Goal: Download file/media

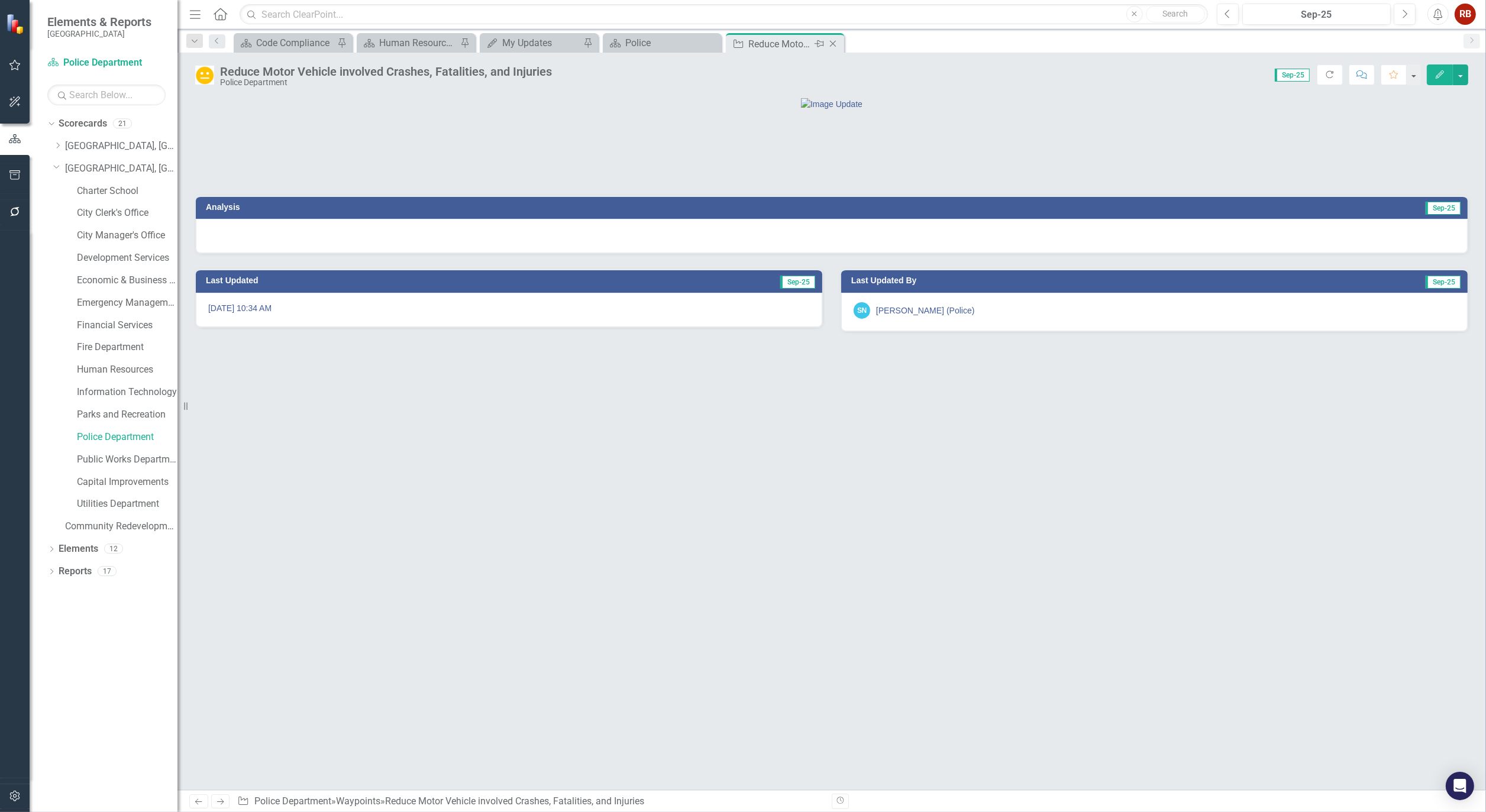
click at [834, 45] on icon "Close" at bounding box center [833, 44] width 12 height 10
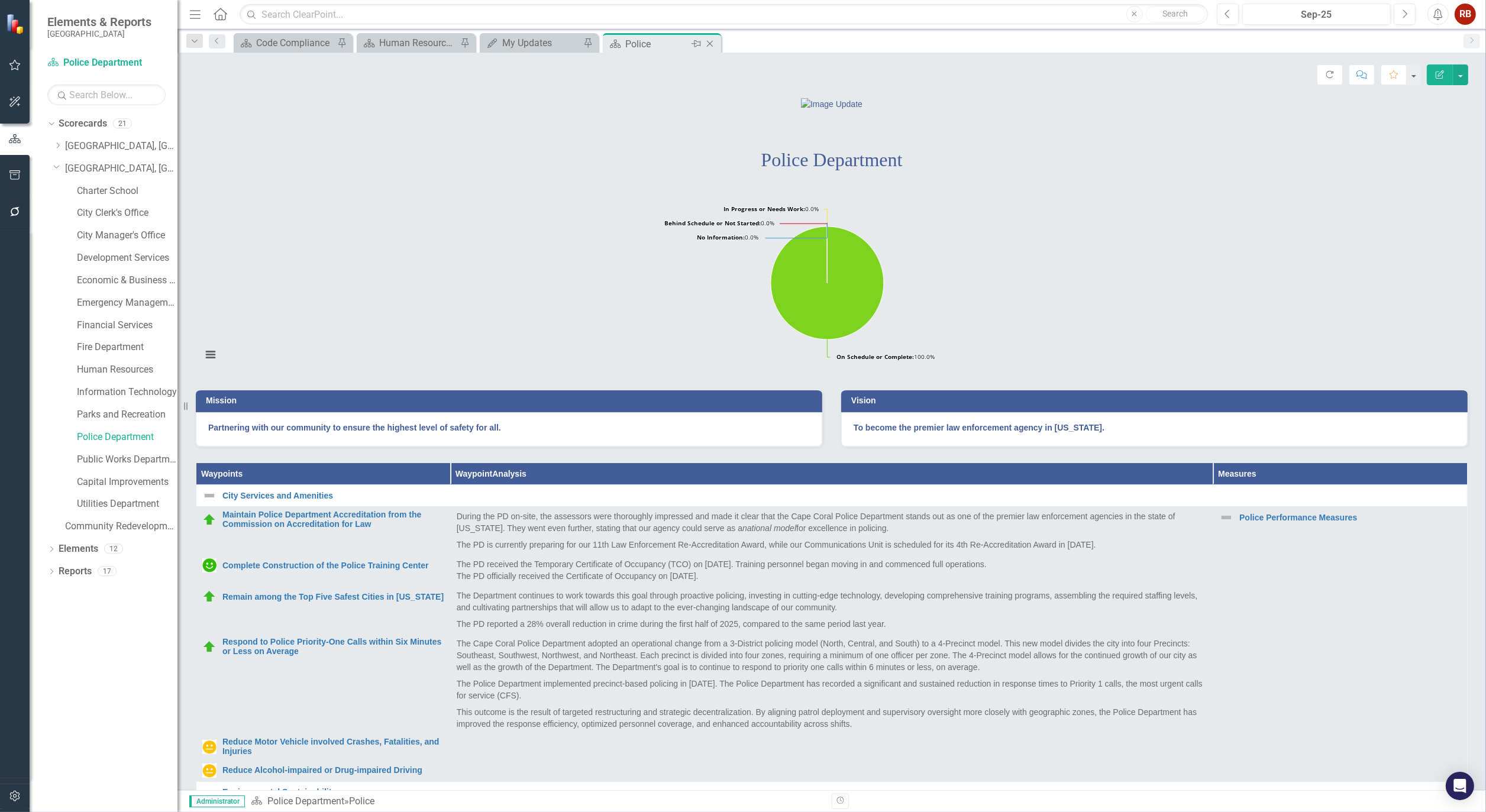
click at [713, 40] on icon "Close" at bounding box center [710, 44] width 12 height 10
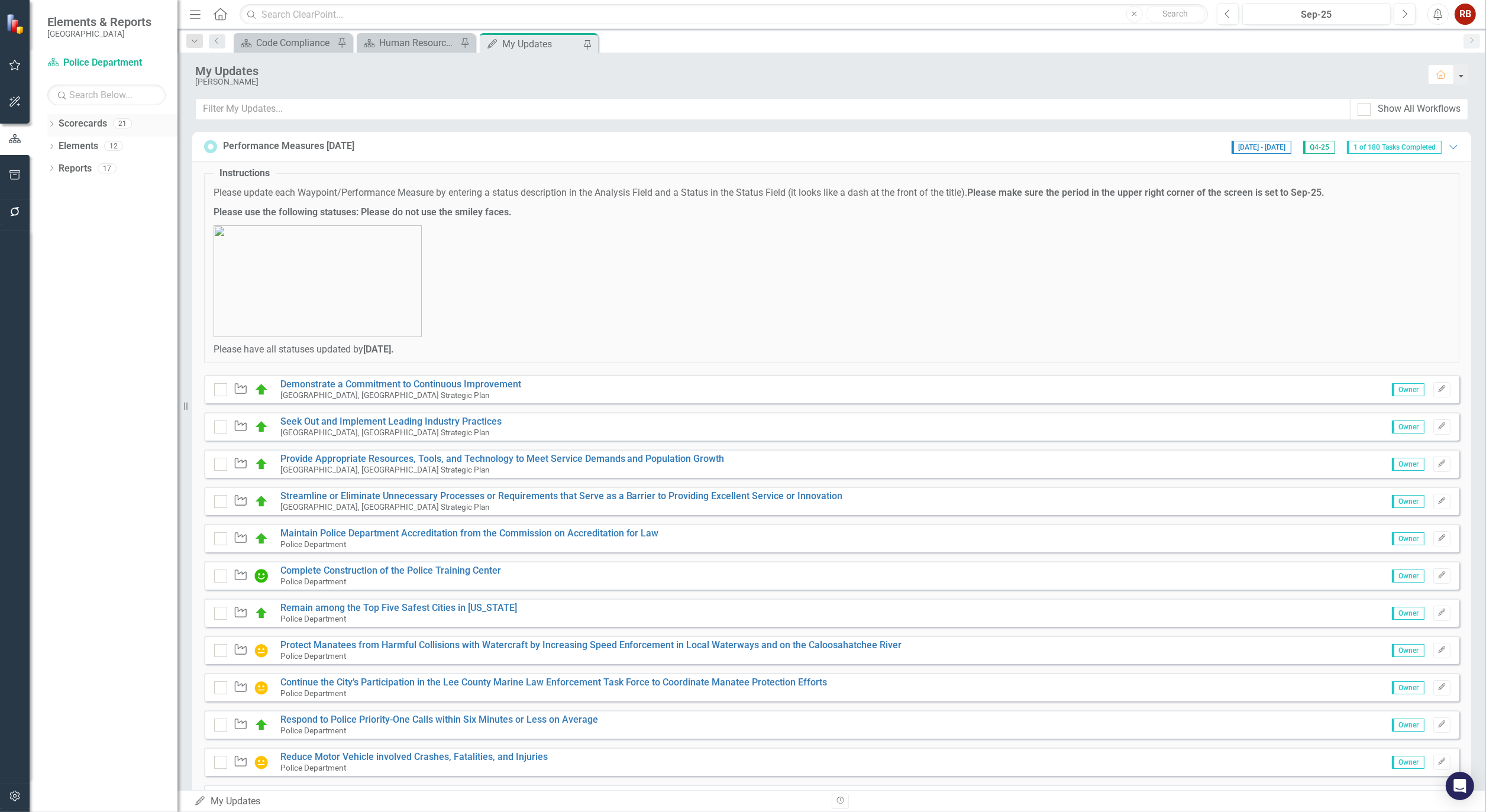
click at [50, 122] on icon "Dropdown" at bounding box center [51, 125] width 9 height 7
click at [57, 167] on icon "Dropdown" at bounding box center [57, 168] width 9 height 7
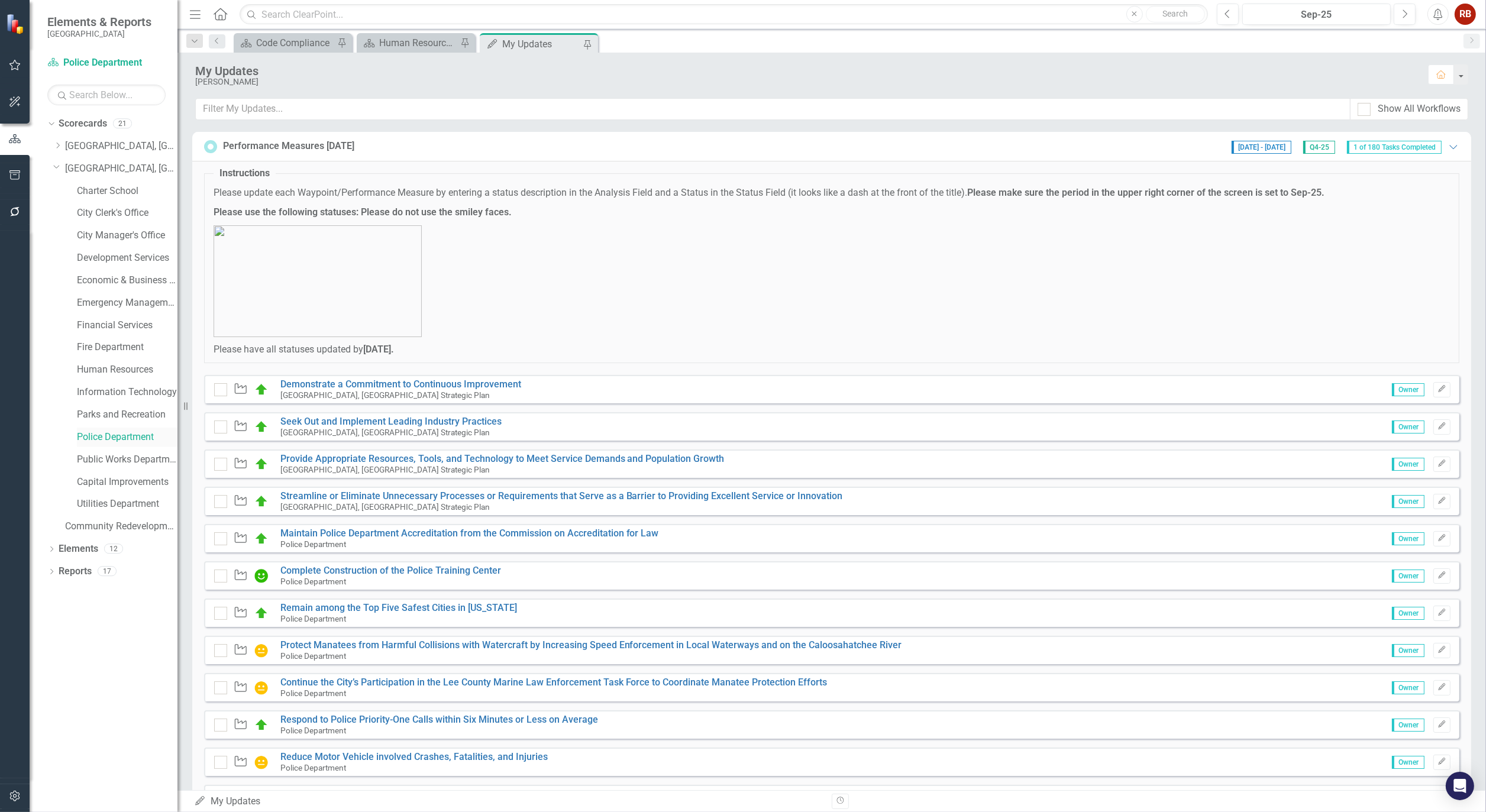
click at [117, 433] on link "Police Department" at bounding box center [127, 437] width 101 height 14
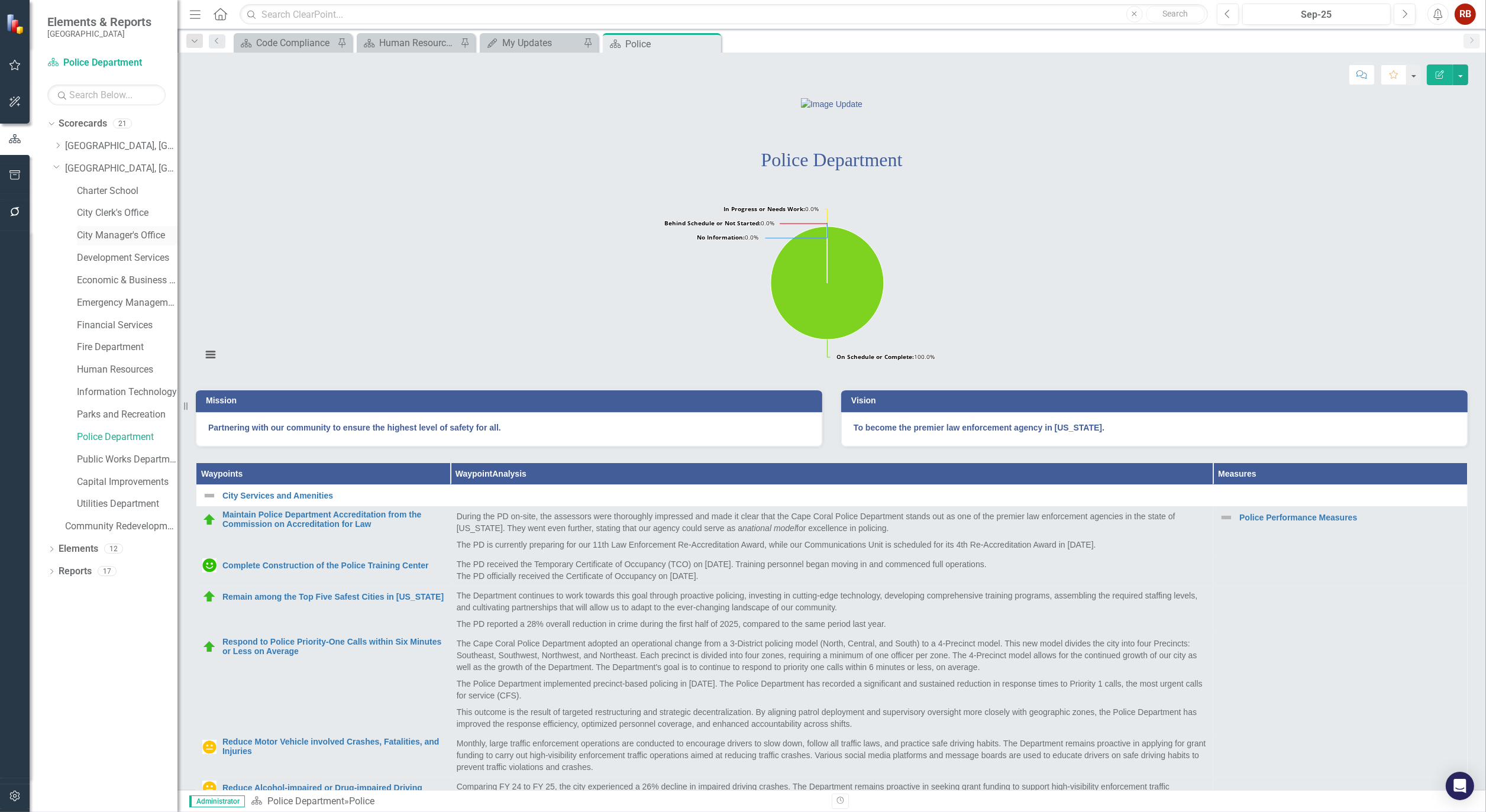
click at [119, 234] on link "City Manager's Office" at bounding box center [127, 235] width 101 height 14
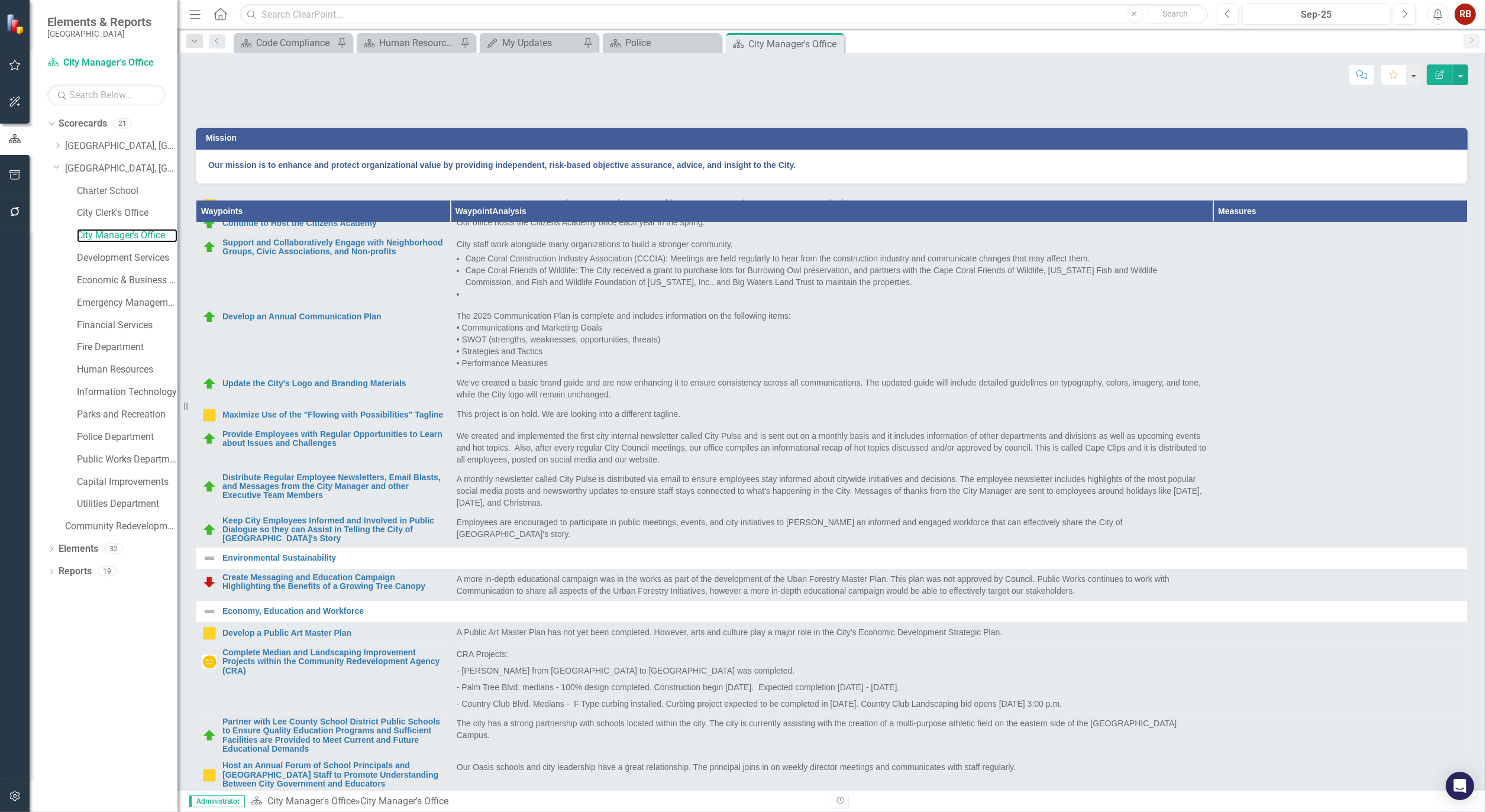
scroll to position [328, 0]
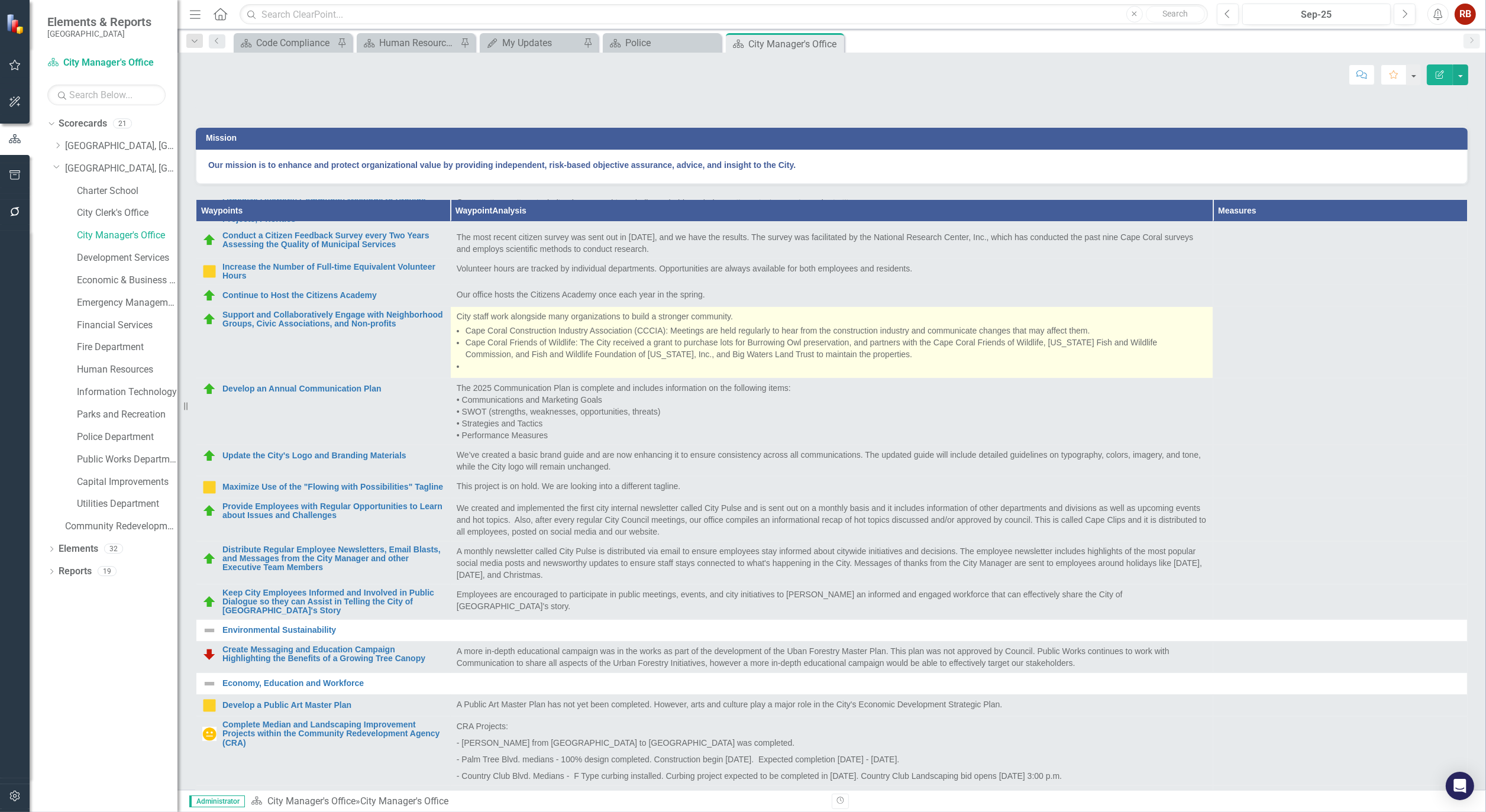
click at [537, 372] on li at bounding box center [836, 366] width 742 height 12
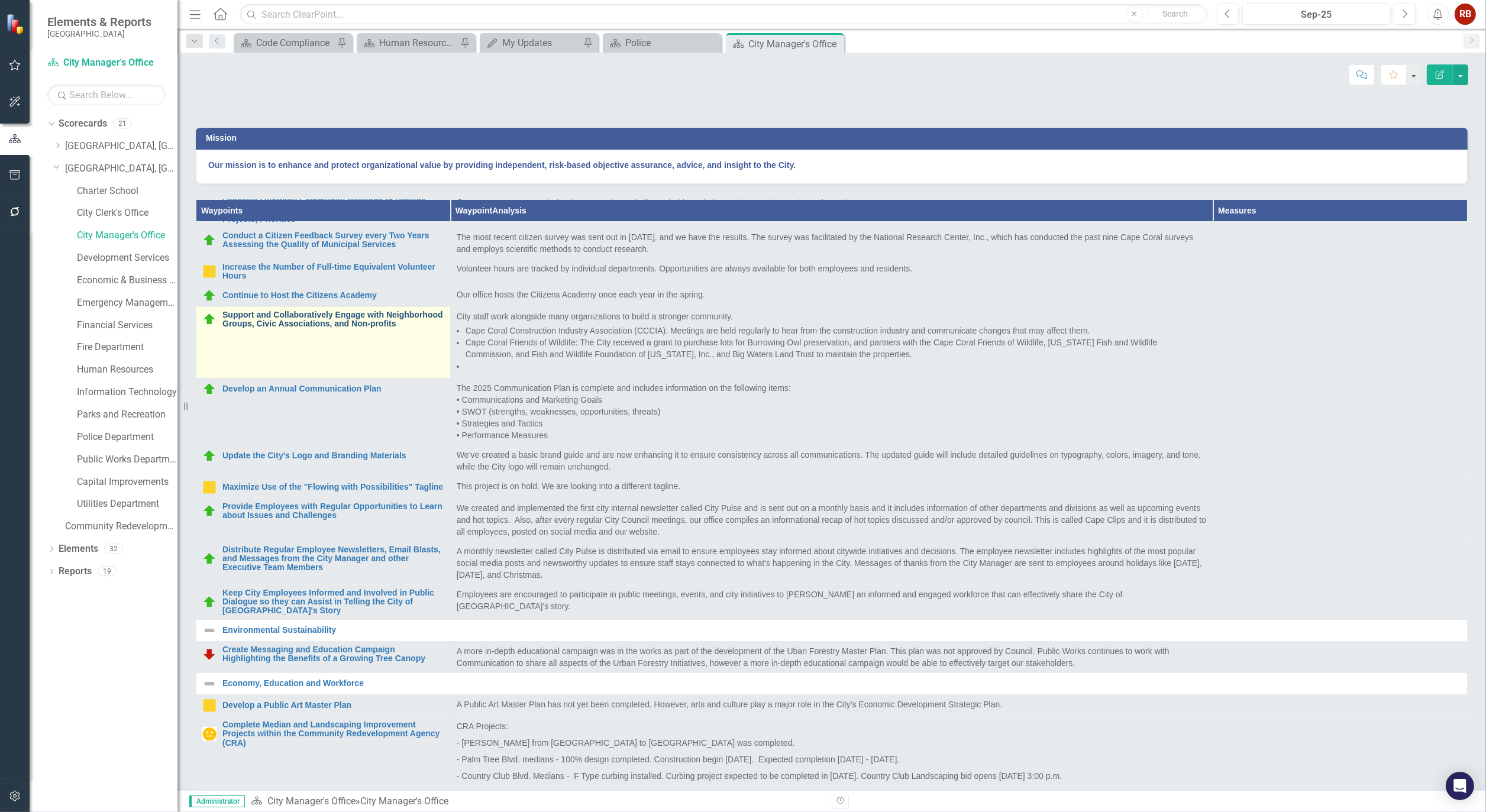
click at [323, 328] on link "Support and Collaboratively Engage with Neighborhood Groups, Civic Associations…" at bounding box center [332, 319] width 222 height 18
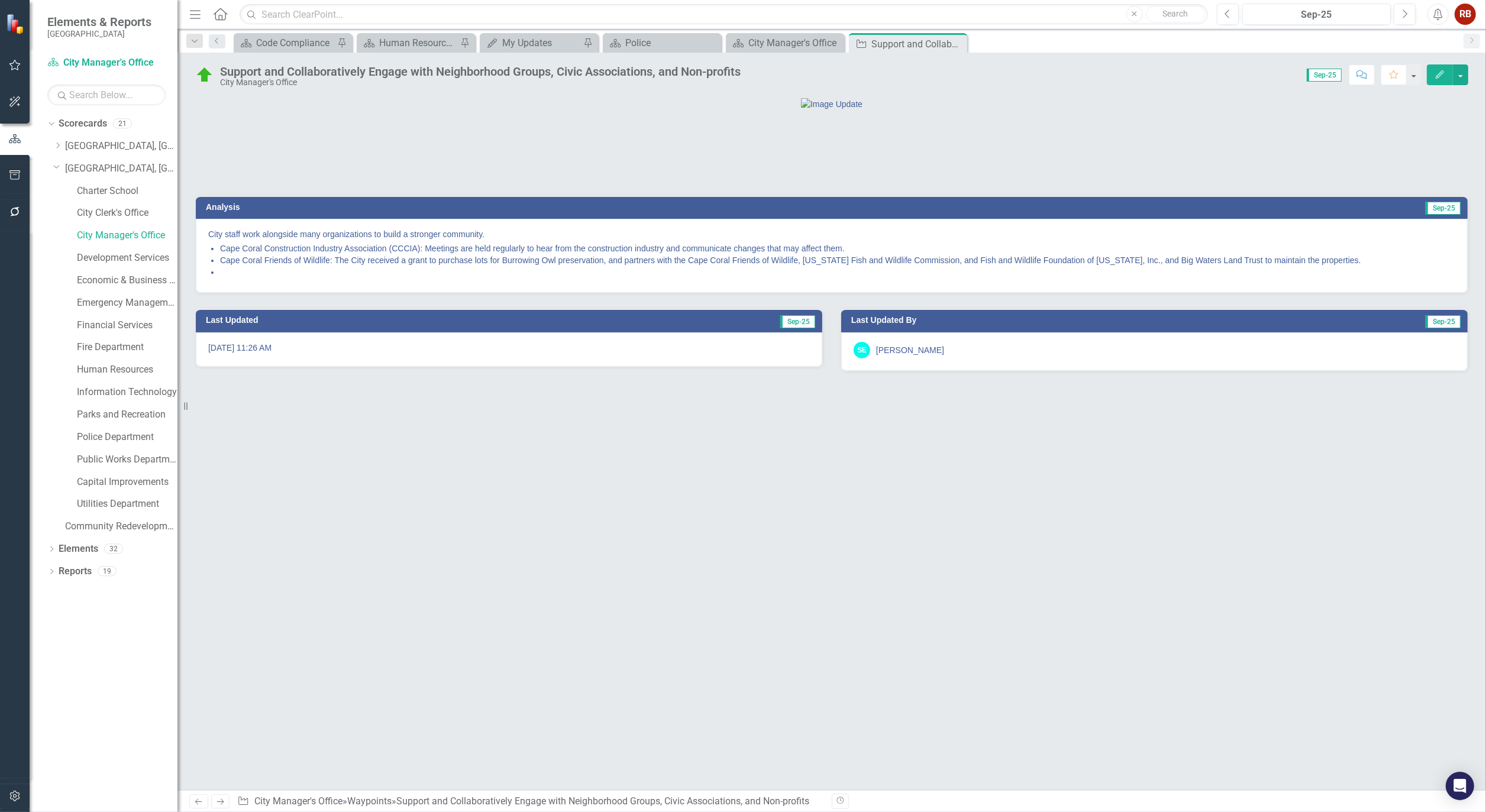
click at [229, 278] on li at bounding box center [838, 272] width 1235 height 12
click at [231, 278] on li at bounding box center [838, 272] width 1235 height 12
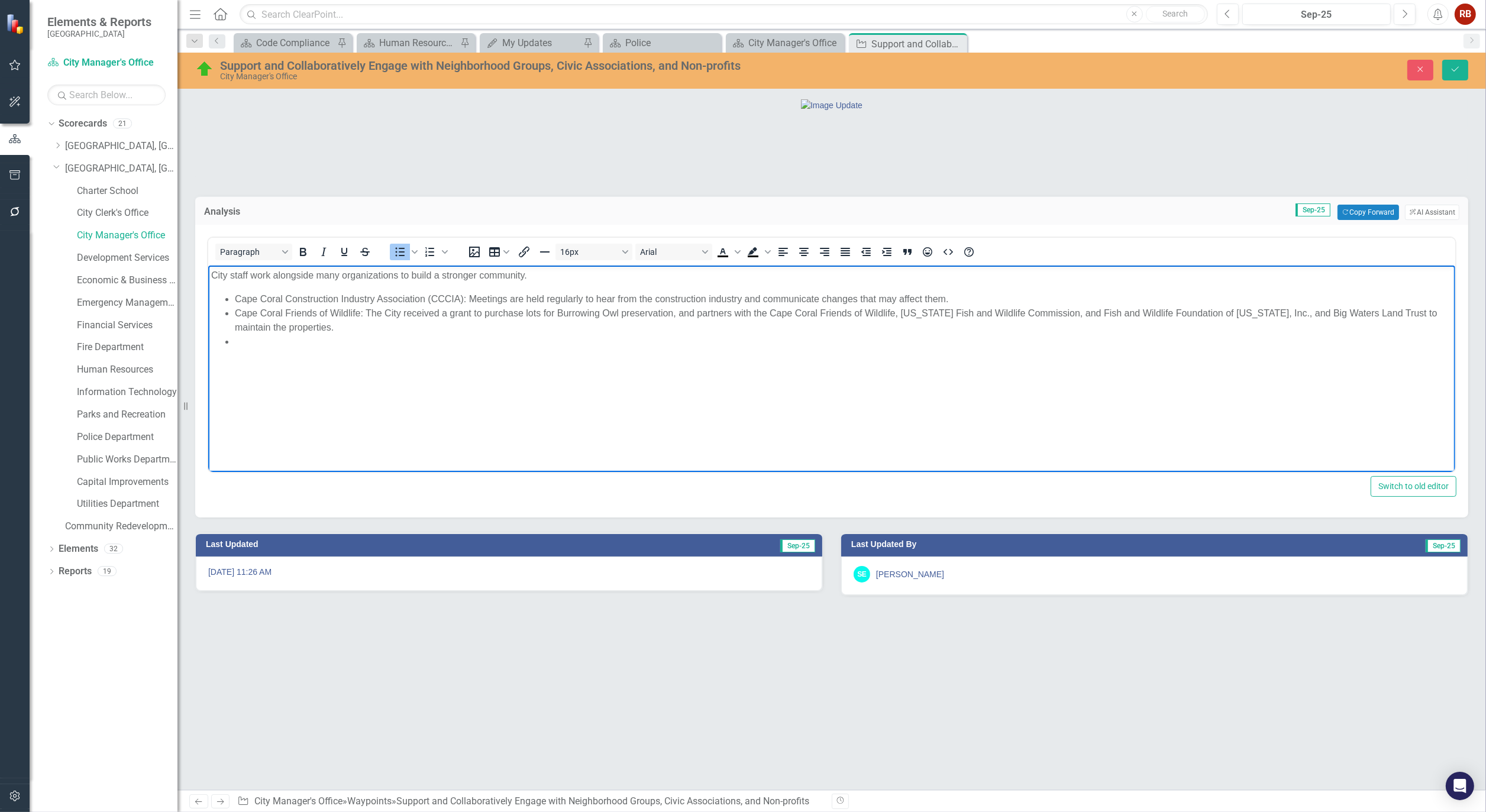
click at [241, 342] on li "Rich Text Area. Press ALT-0 for help." at bounding box center [843, 341] width 1217 height 15
click at [1454, 69] on icon "Save" at bounding box center [1455, 69] width 11 height 9
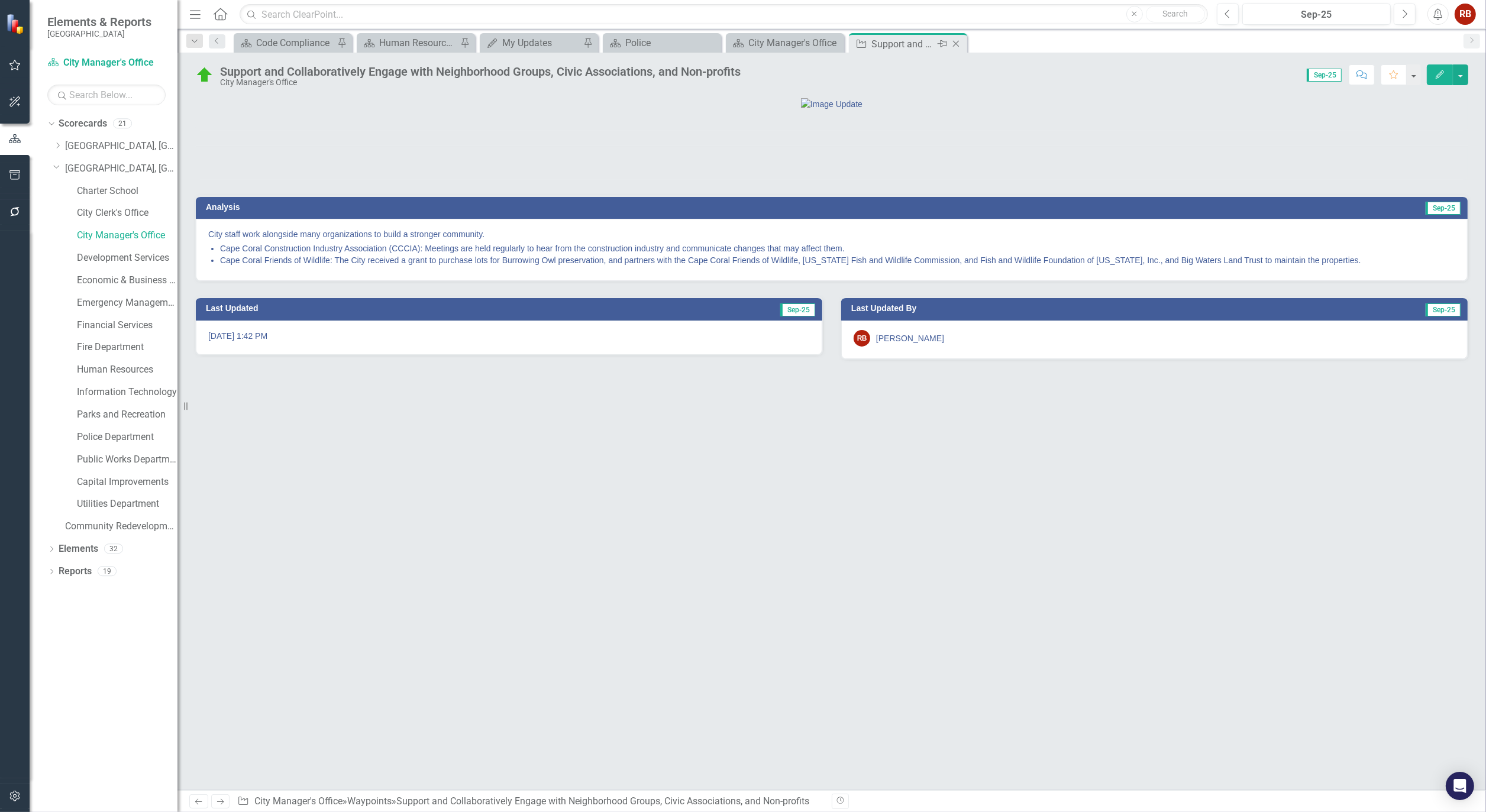
click at [960, 46] on icon "Close" at bounding box center [956, 44] width 12 height 10
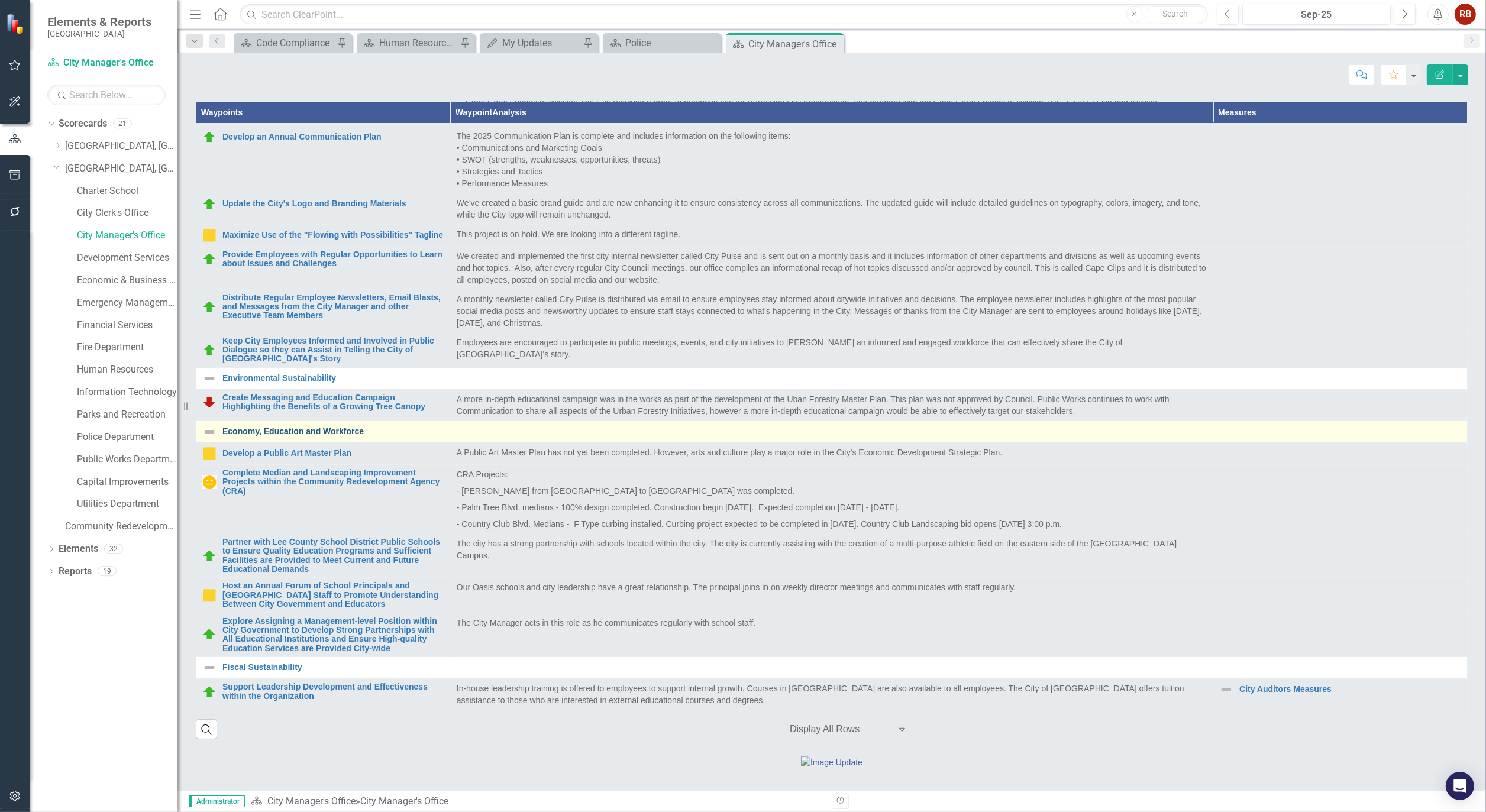
scroll to position [393, 0]
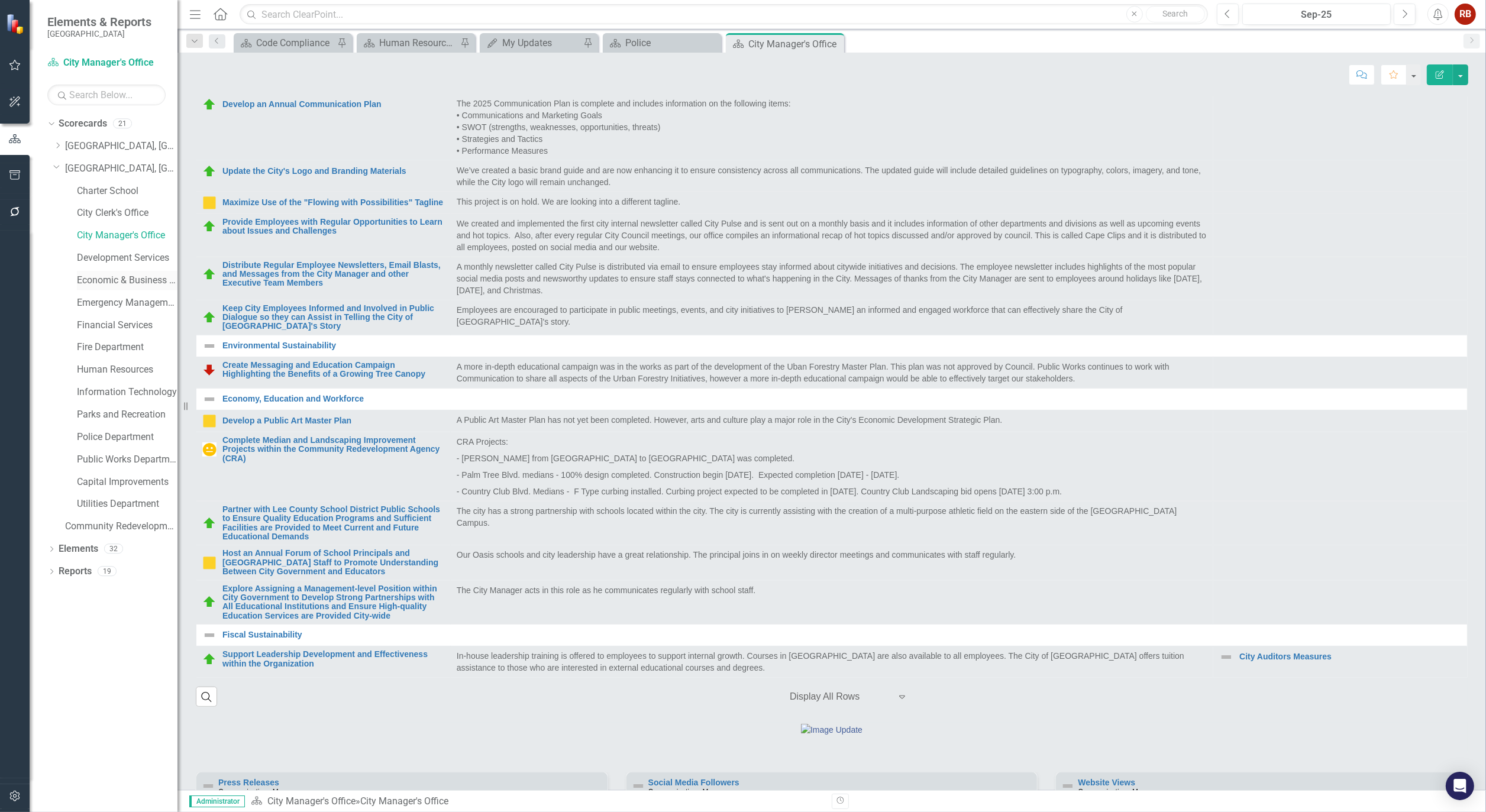
click at [128, 278] on link "Economic & Business Development" at bounding box center [127, 281] width 101 height 14
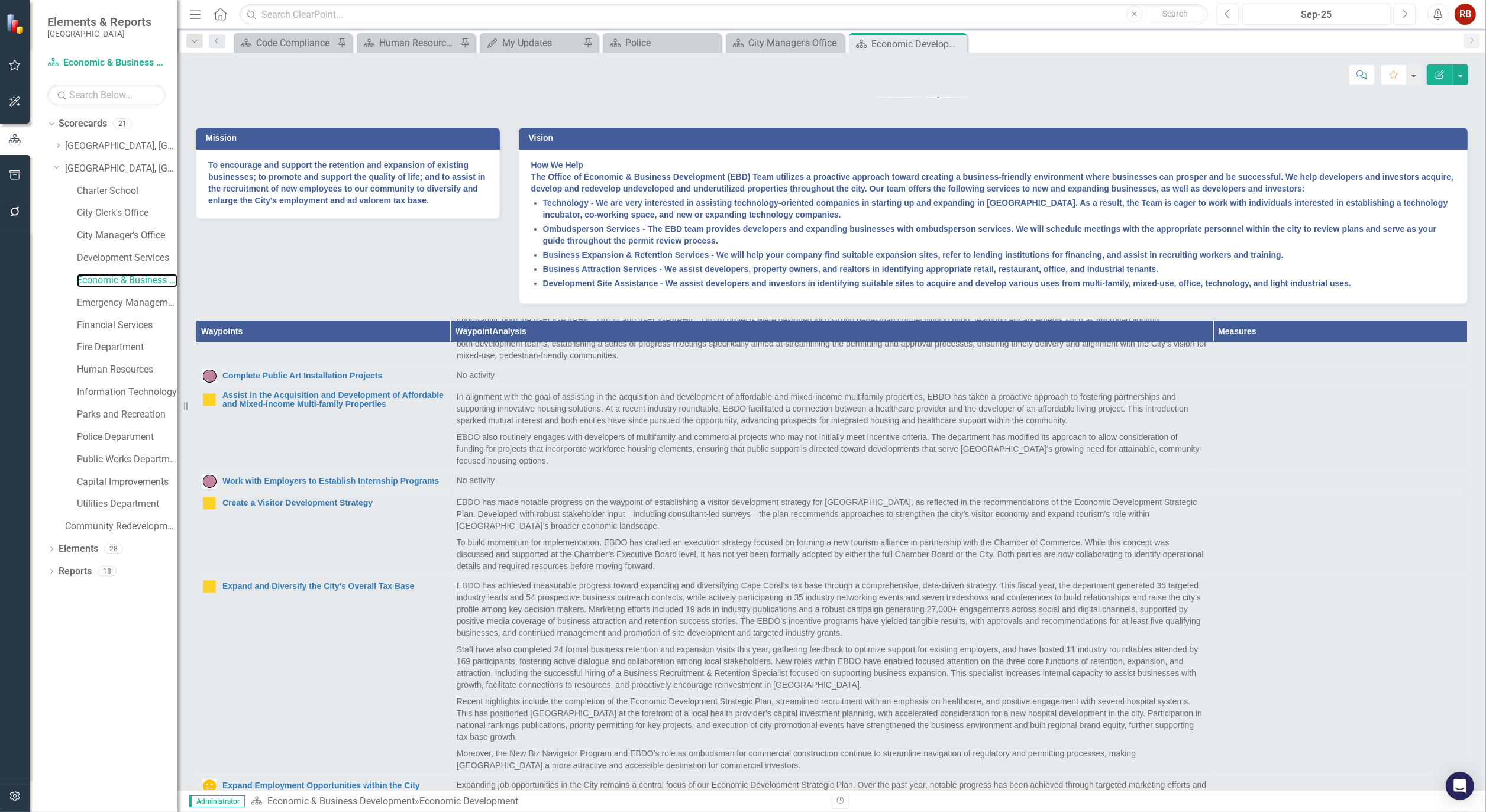
scroll to position [985, 0]
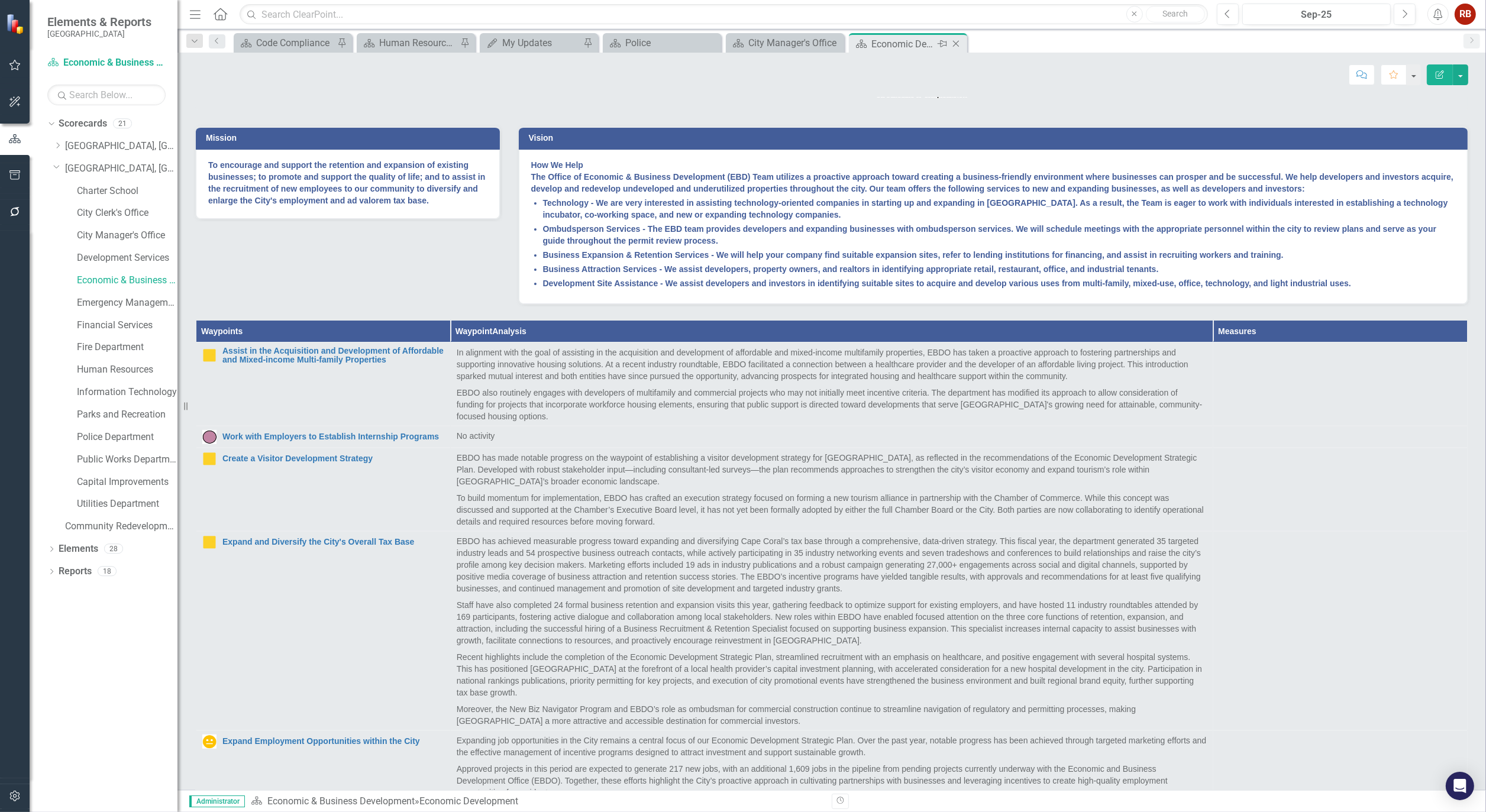
click at [960, 42] on icon "Close" at bounding box center [956, 44] width 12 height 10
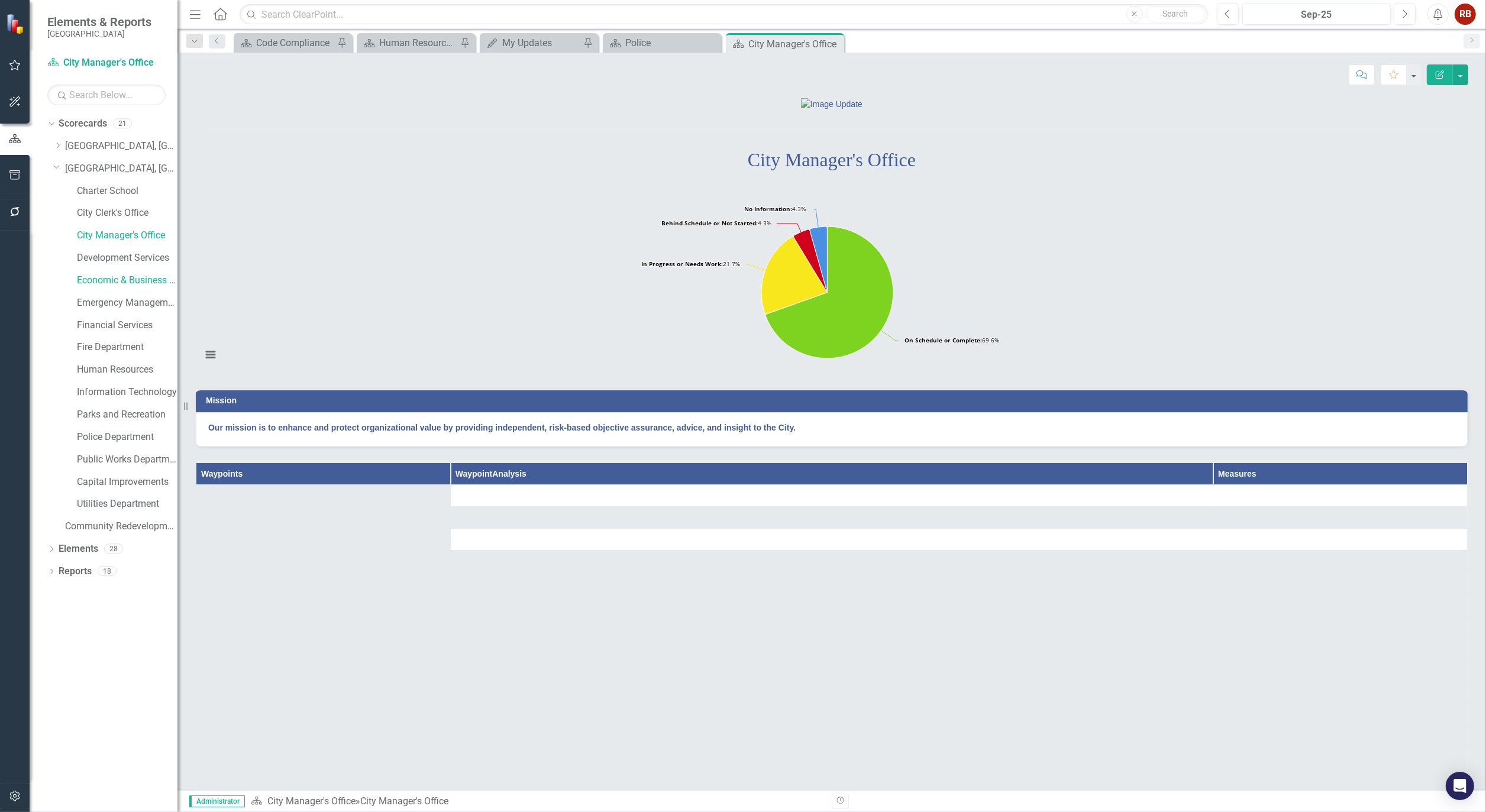
click at [0, 0] on icon "Close" at bounding box center [0, 0] width 0 height 0
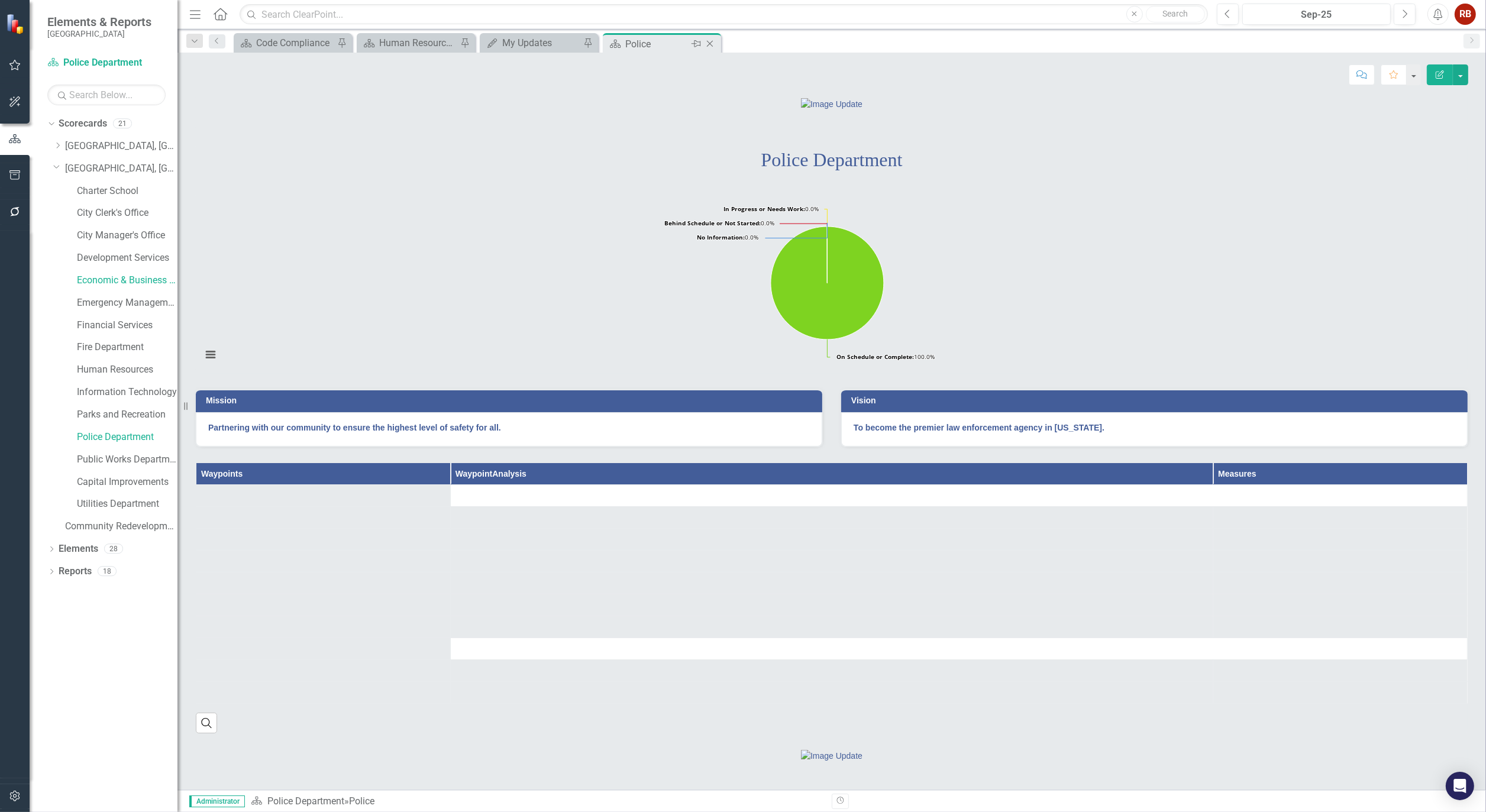
click at [711, 42] on icon at bounding box center [710, 44] width 7 height 7
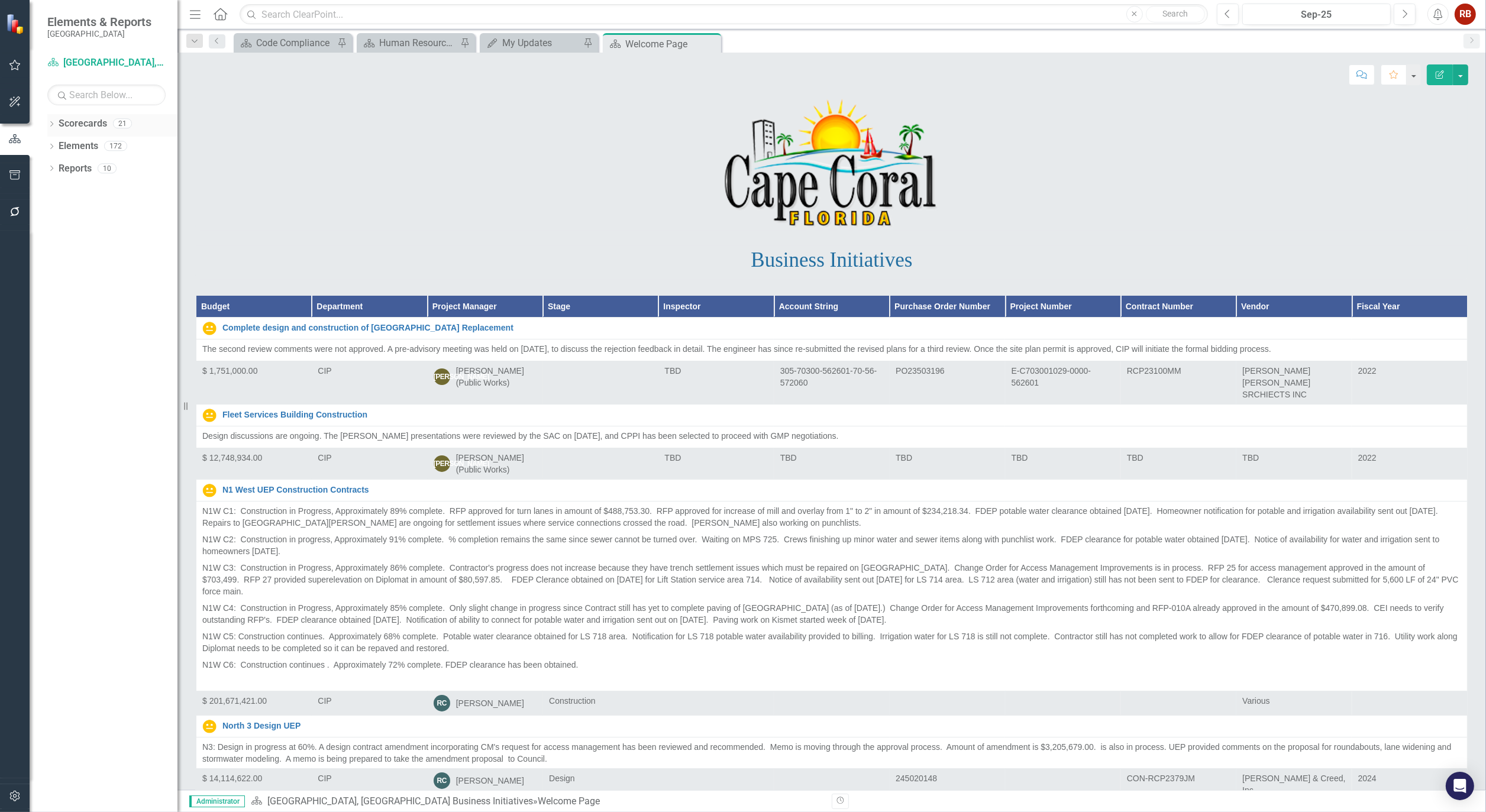
click at [52, 122] on icon "Dropdown" at bounding box center [51, 125] width 9 height 7
click at [60, 166] on icon "Dropdown" at bounding box center [57, 168] width 9 height 7
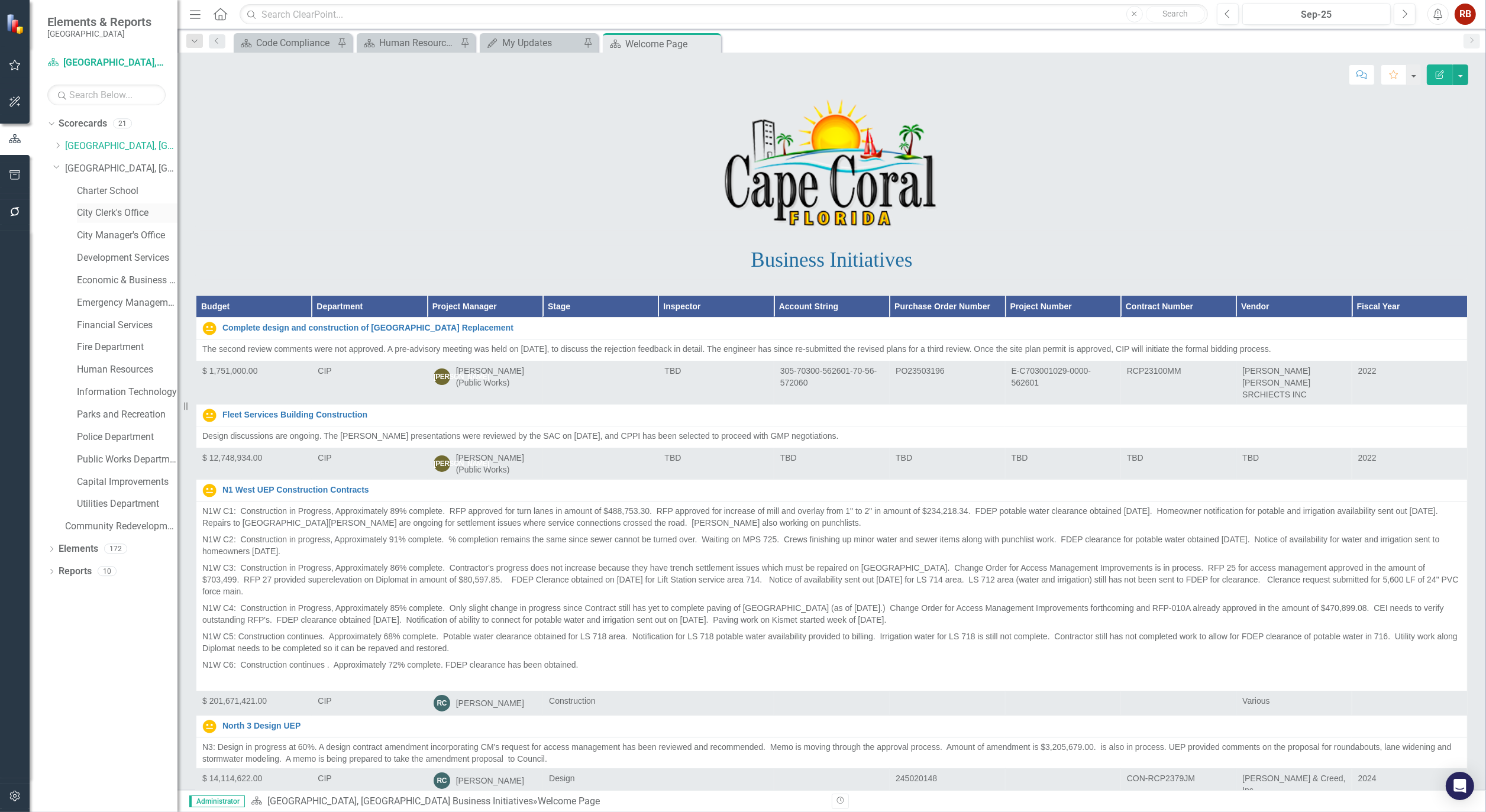
click at [116, 214] on link "City Clerk's Office" at bounding box center [127, 213] width 101 height 14
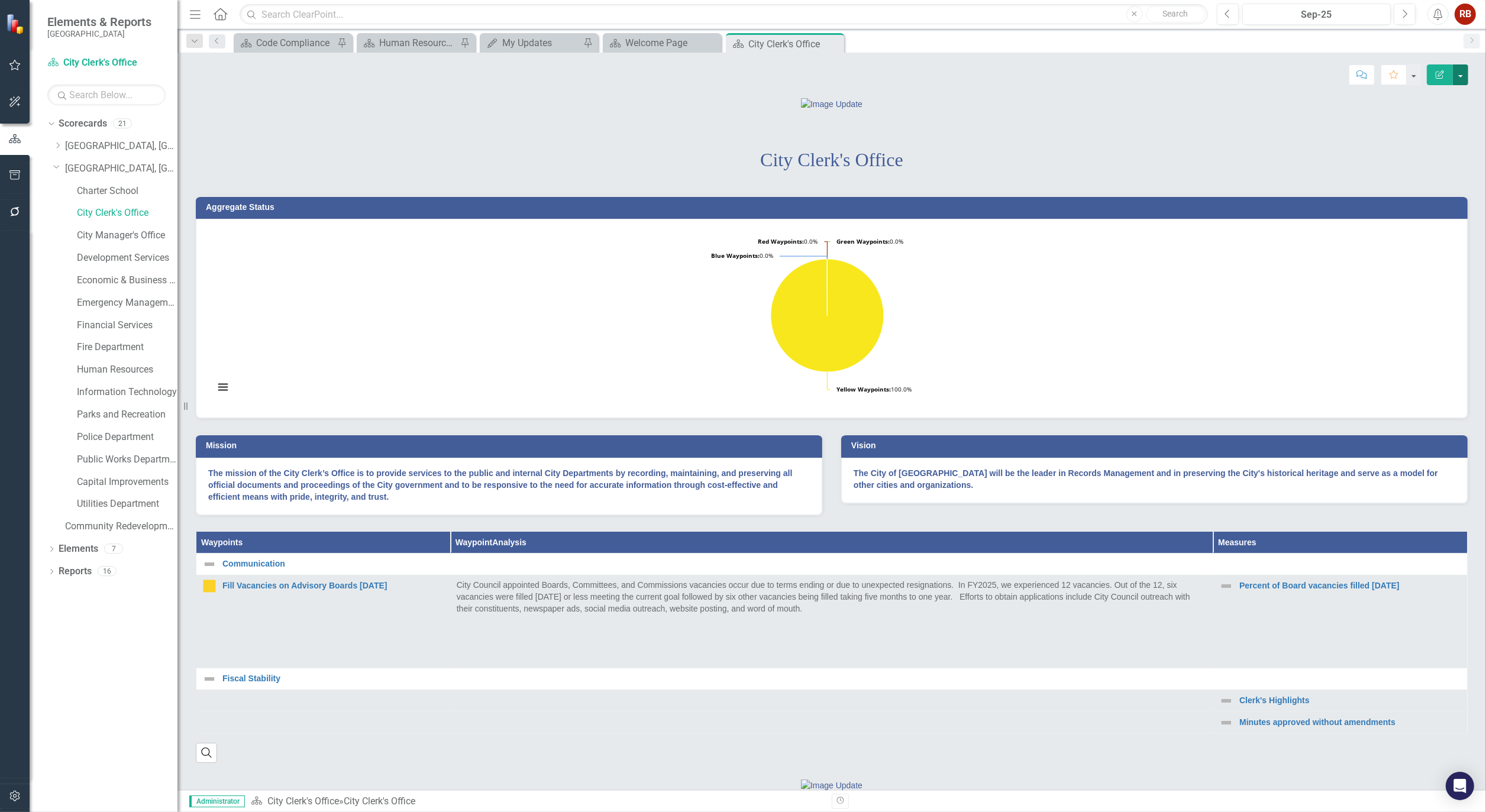
click at [1453, 72] on button "button" at bounding box center [1461, 75] width 16 height 20
click at [1429, 167] on link "PDF Export to PDF" at bounding box center [1419, 166] width 96 height 22
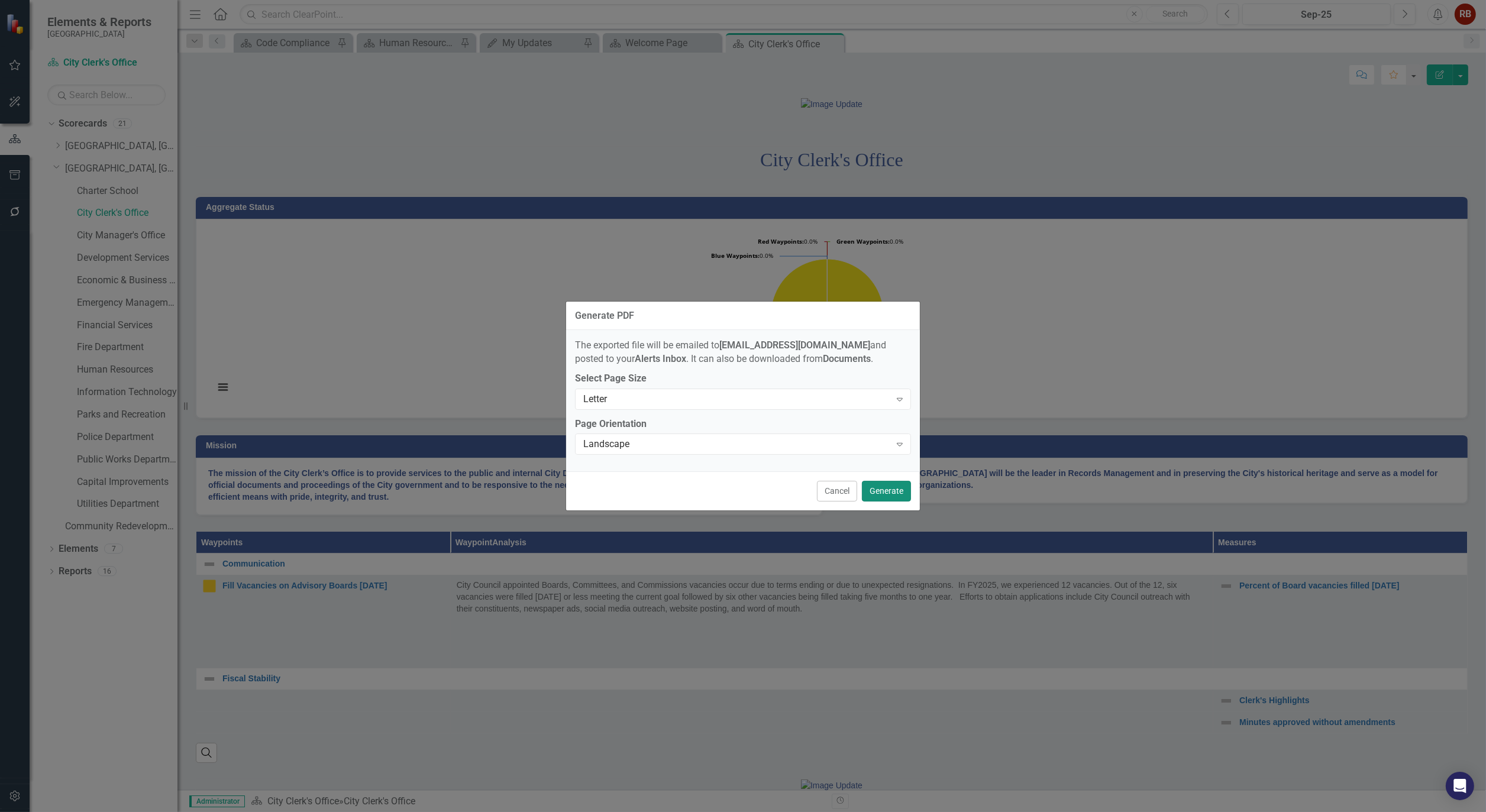
click at [892, 489] on button "Generate" at bounding box center [886, 490] width 49 height 20
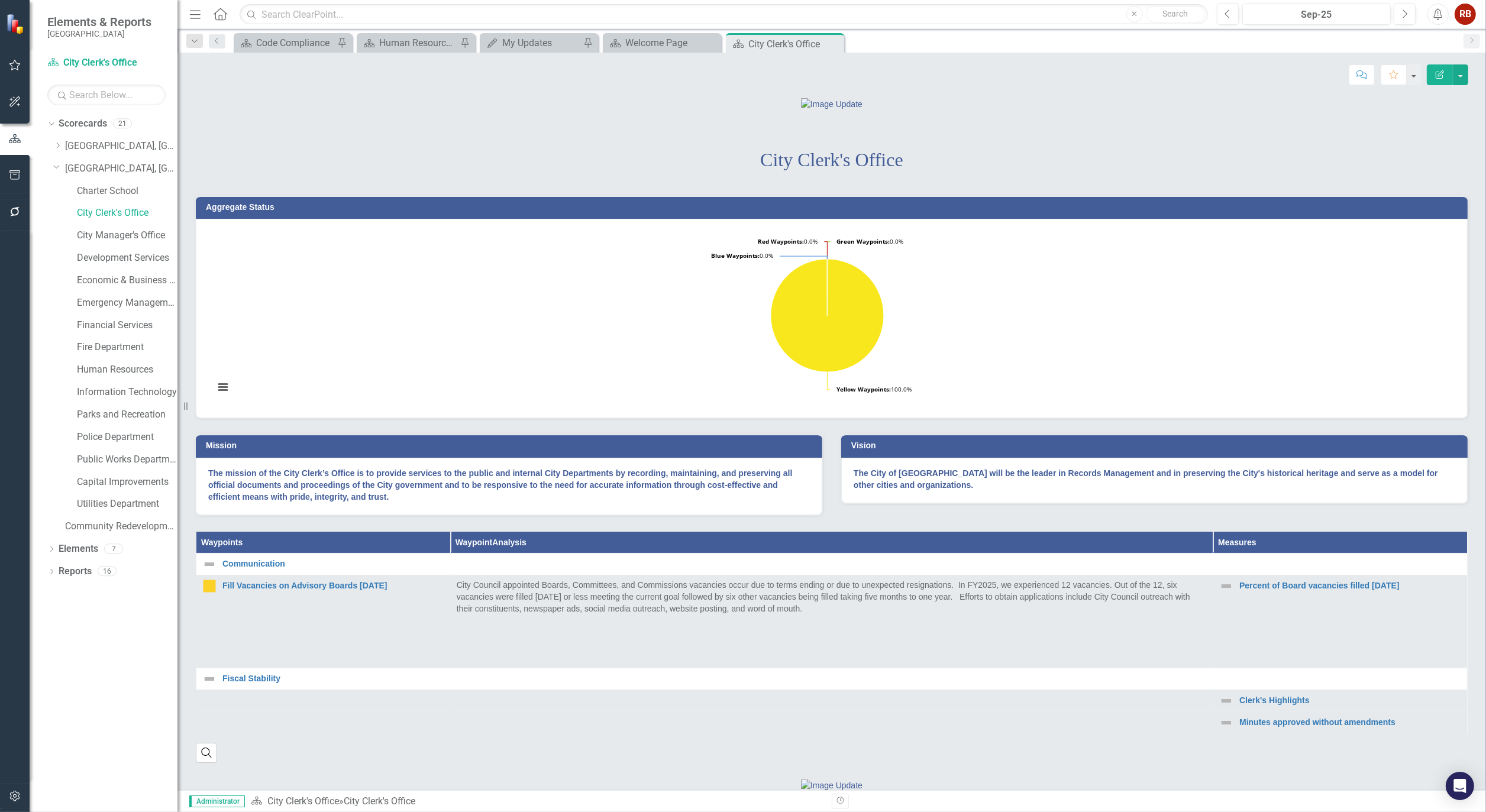
click at [1441, 20] on button "Alerts" at bounding box center [1438, 15] width 21 height 21
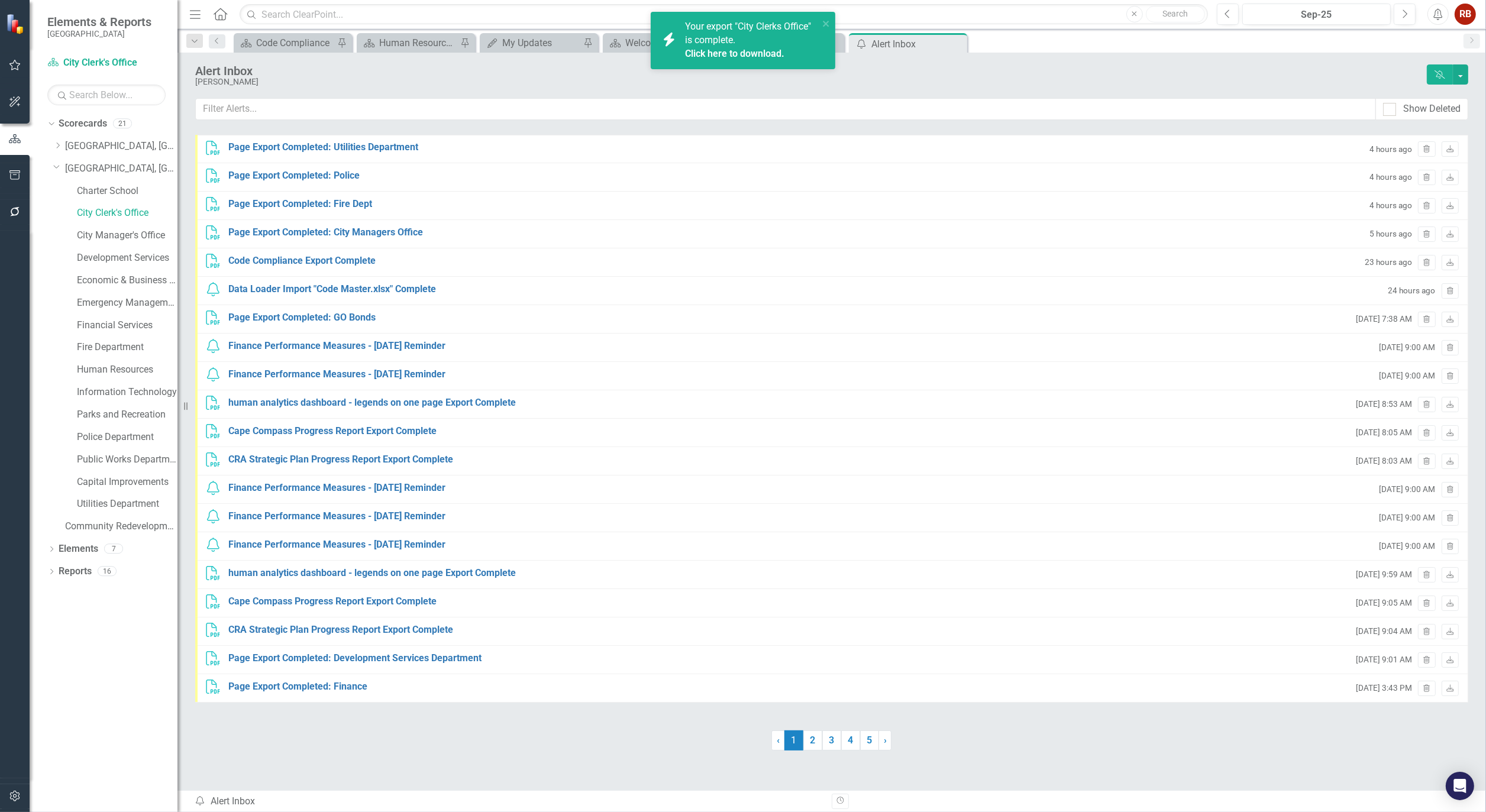
click at [767, 49] on link "Click here to download." at bounding box center [735, 53] width 100 height 12
click at [468, 79] on div "[PERSON_NAME]" at bounding box center [807, 81] width 1225 height 9
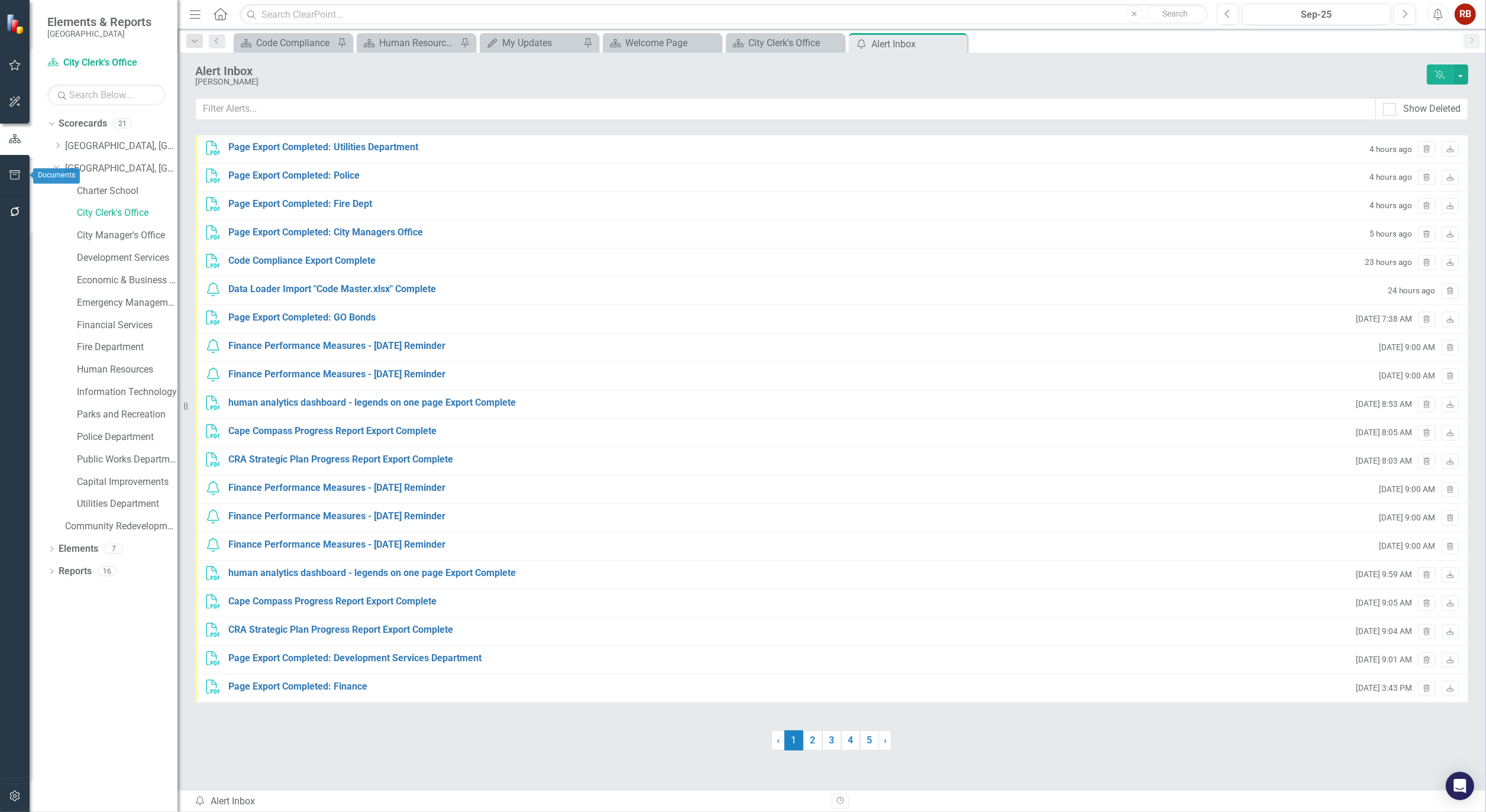
click at [16, 171] on icon "button" at bounding box center [15, 175] width 13 height 10
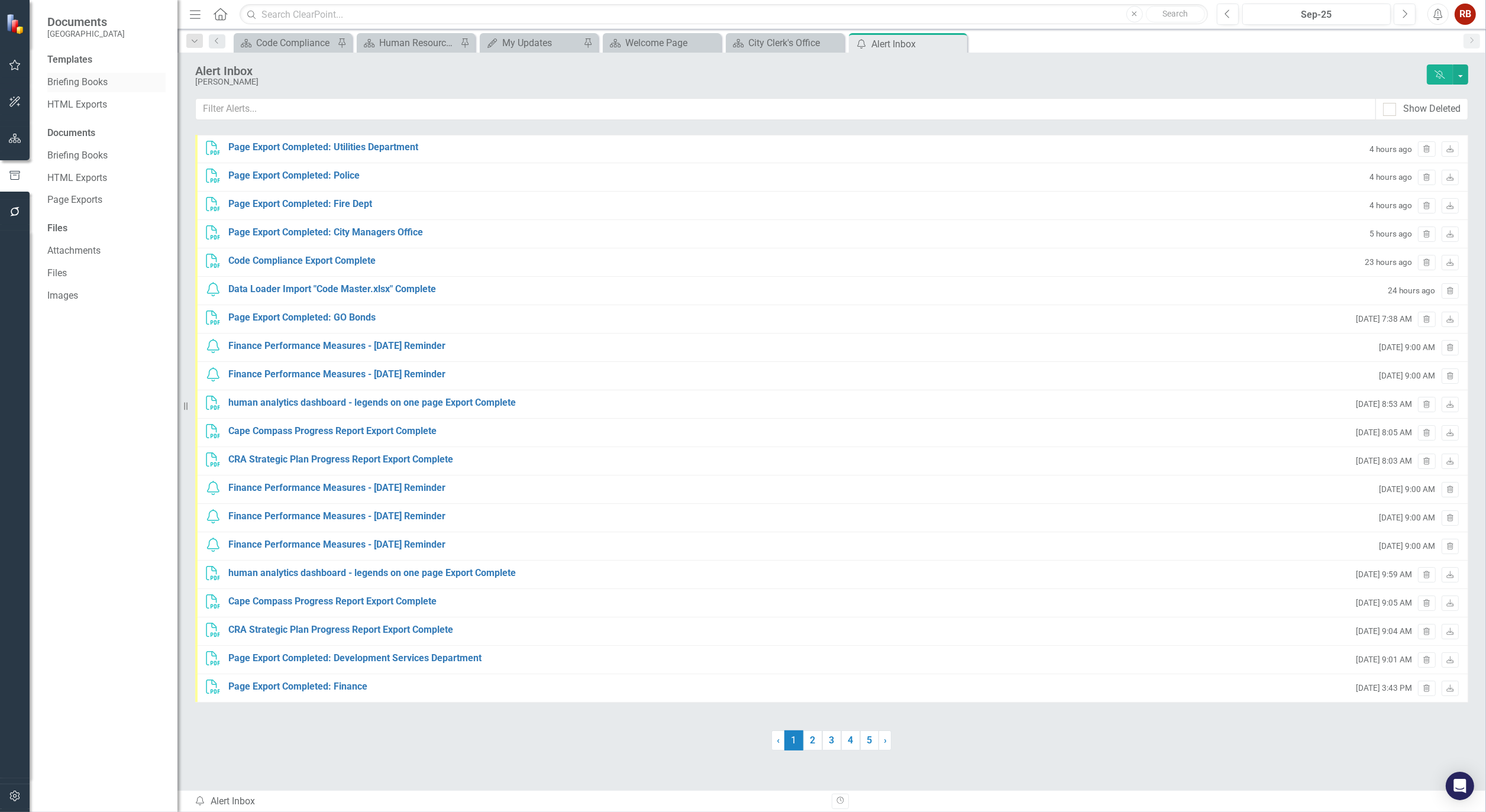
click at [79, 84] on link "Briefing Books" at bounding box center [107, 82] width 118 height 14
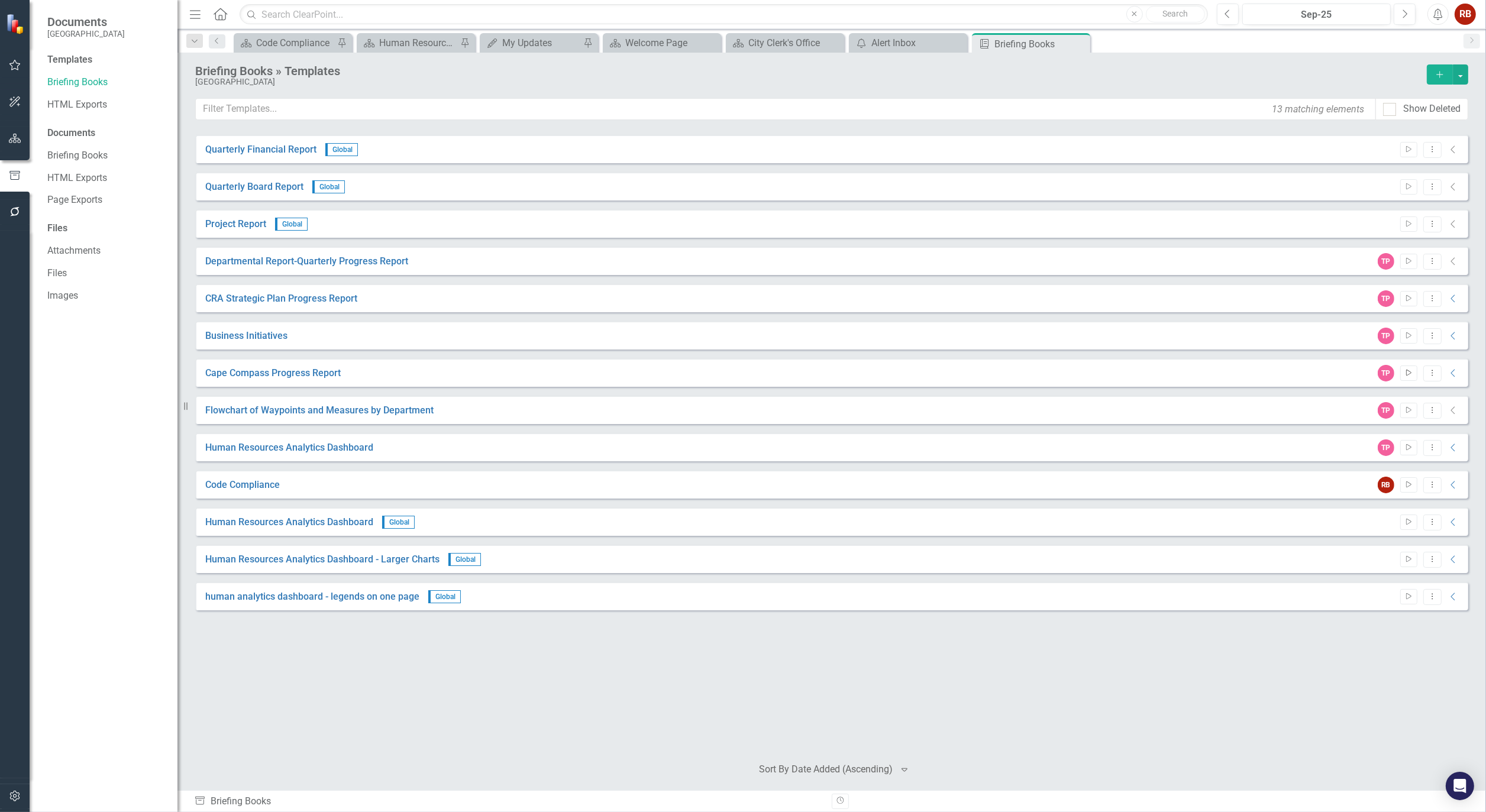
click at [1406, 373] on icon "Start" at bounding box center [1408, 372] width 9 height 7
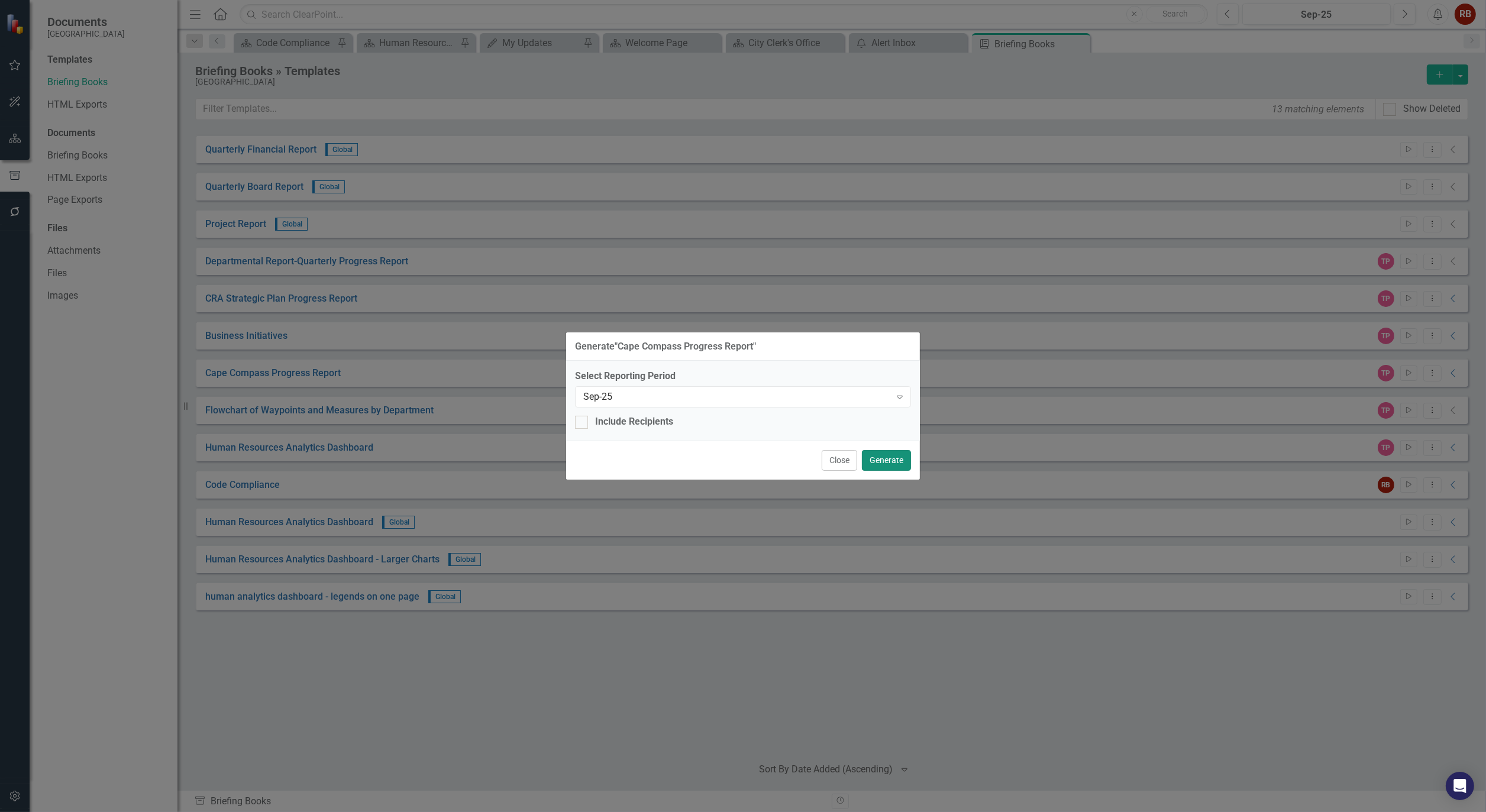
click at [900, 463] on button "Generate" at bounding box center [886, 459] width 49 height 20
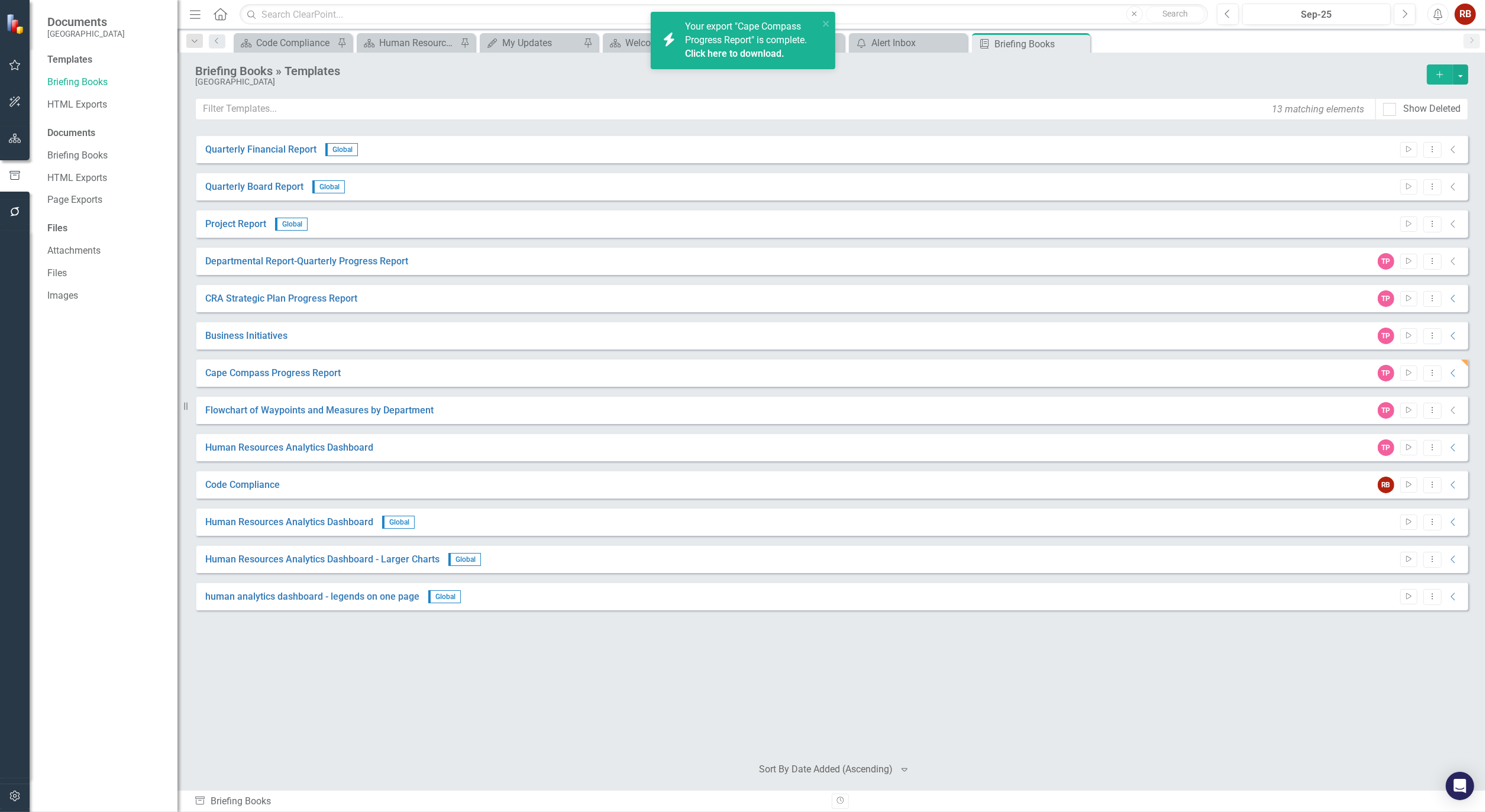
click at [747, 50] on link "Click here to download." at bounding box center [735, 53] width 100 height 12
